Goal: Check status: Check status

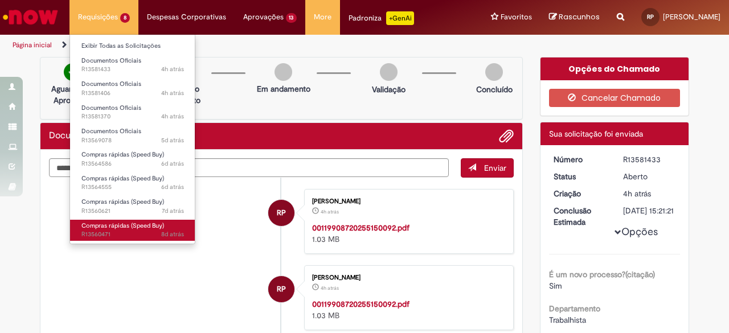
click at [133, 224] on span "Compras rápidas (Speed Buy)" at bounding box center [122, 225] width 83 height 9
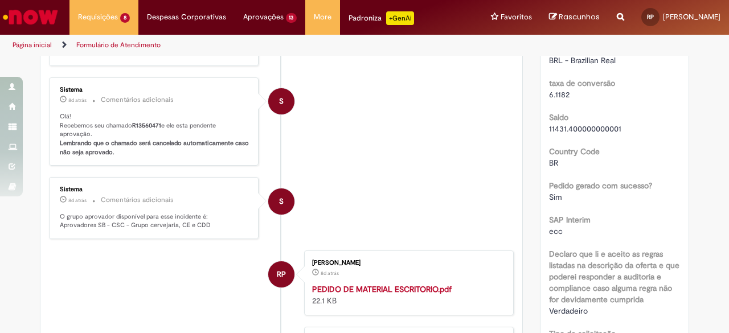
scroll to position [179, 0]
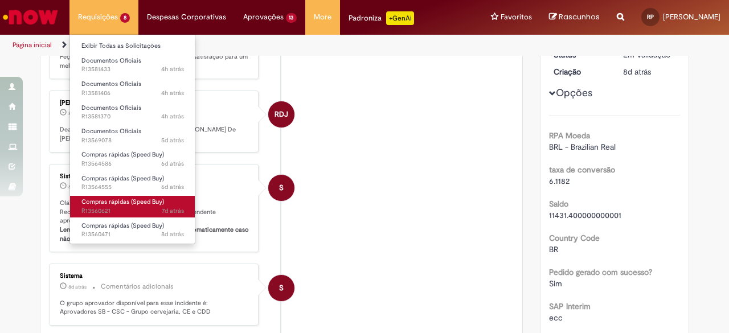
click at [122, 203] on span "Compras rápidas (Speed Buy)" at bounding box center [122, 202] width 83 height 9
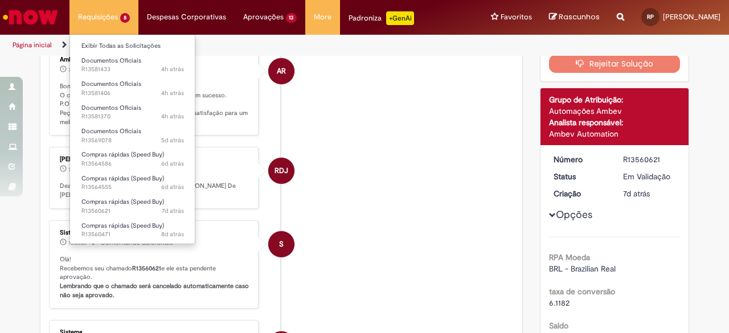
scroll to position [122, 0]
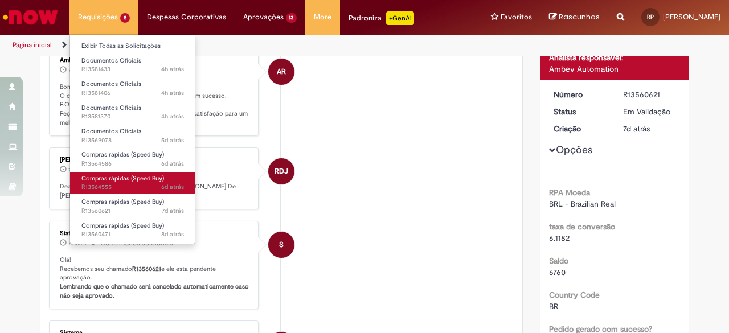
click at [129, 178] on span "Compras rápidas (Speed Buy)" at bounding box center [122, 178] width 83 height 9
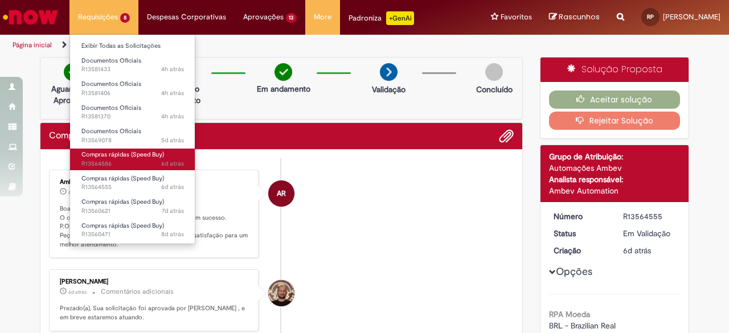
click at [119, 162] on span "6d atrás 6 dias atrás R13564586" at bounding box center [132, 163] width 102 height 9
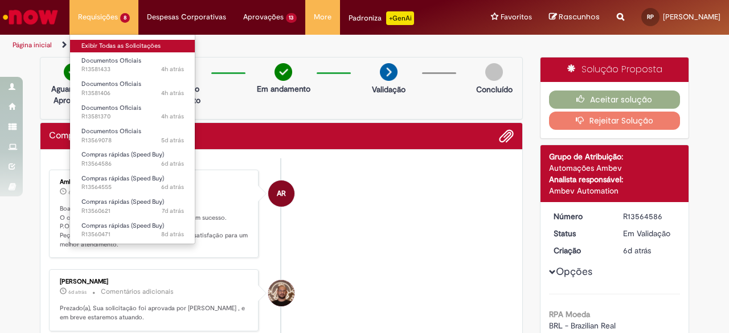
click at [101, 48] on link "Exibir Todas as Solicitações" at bounding box center [132, 46] width 125 height 13
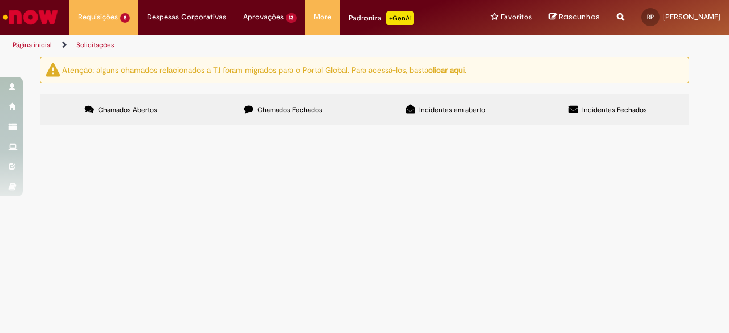
click at [293, 119] on label "Chamados Fechados" at bounding box center [283, 110] width 162 height 31
click at [0, 0] on span "R13539825" at bounding box center [0, 0] width 0 height 0
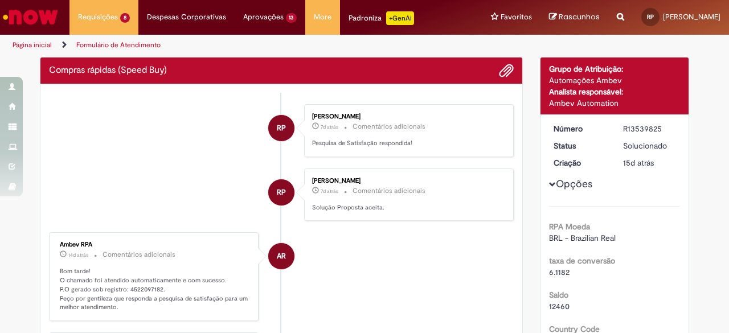
click at [146, 283] on p "Bom tarde! O chamado foi atendido automaticamente e com sucesso. P.O gerado sob…" at bounding box center [155, 289] width 190 height 45
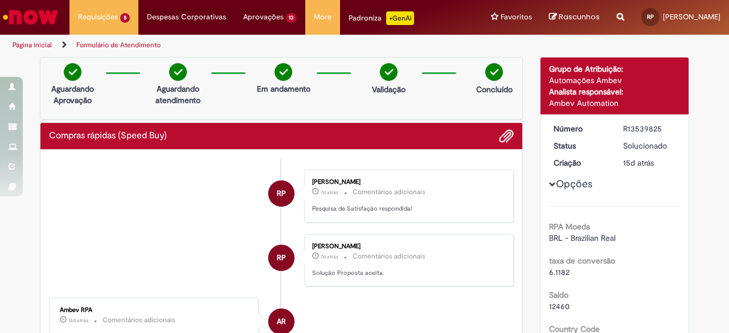
copy p "4522097182"
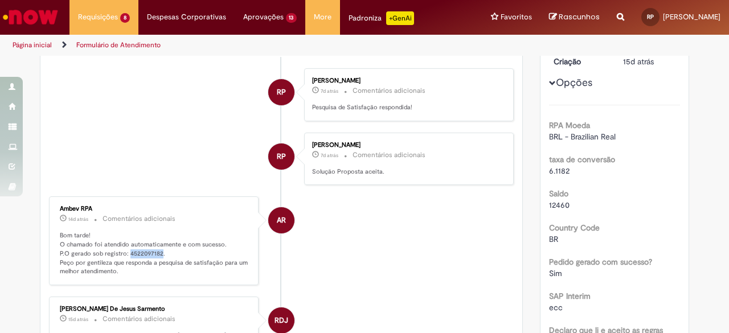
scroll to position [228, 0]
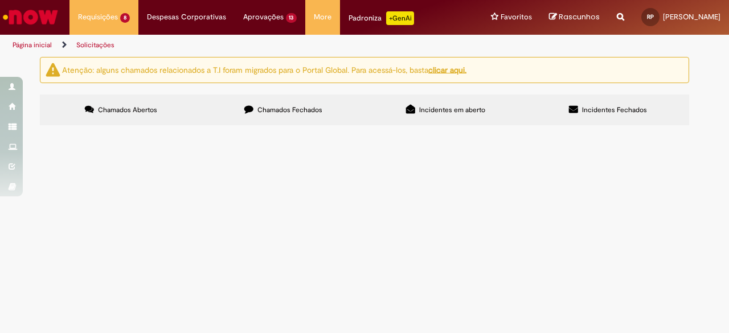
click at [255, 116] on label "Chamados Fechados" at bounding box center [283, 110] width 162 height 31
click at [0, 0] on link at bounding box center [0, 0] width 0 height 0
click at [0, 0] on div at bounding box center [0, 0] width 0 height 0
click at [0, 0] on link at bounding box center [0, 0] width 0 height 0
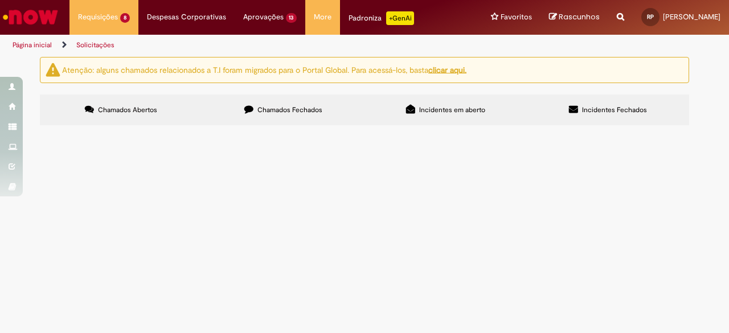
scroll to position [0, 0]
click at [158, 104] on label "Chamados Abertos" at bounding box center [121, 110] width 162 height 31
click at [0, 0] on input "Pesquisar" at bounding box center [0, 0] width 0 height 0
paste input "*********"
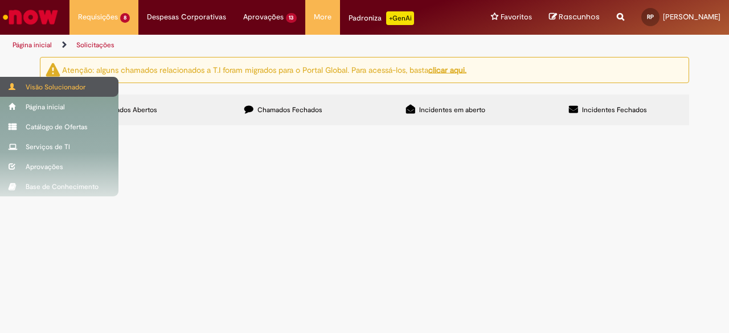
type input "*********"
click at [15, 88] on span at bounding box center [13, 86] width 9 height 7
